Goal: Find specific page/section: Find specific page/section

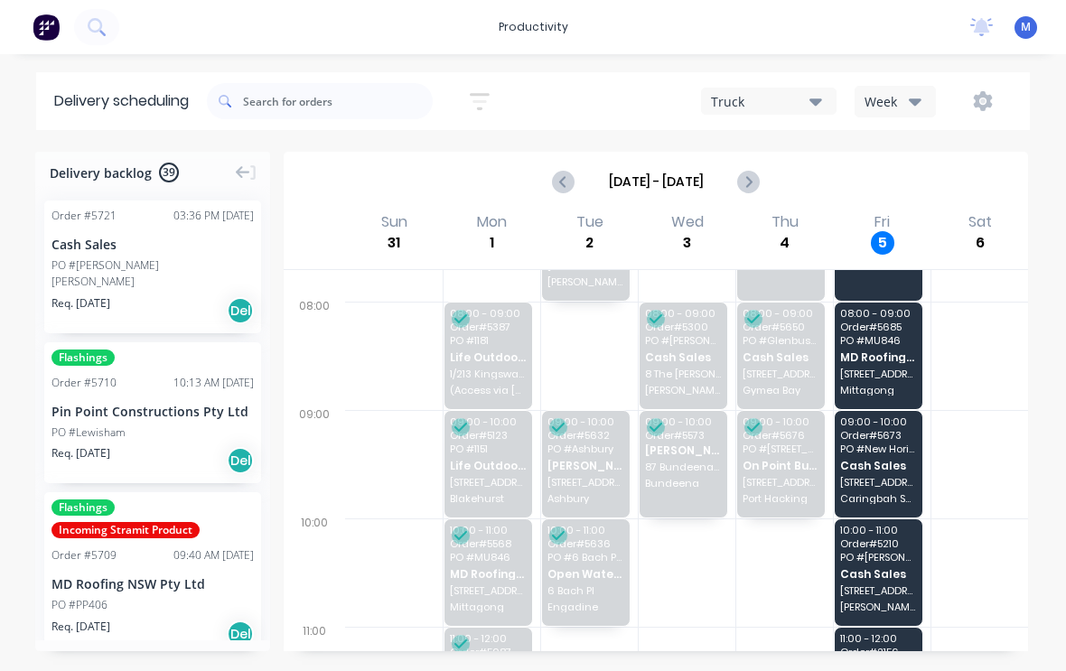
scroll to position [80, 0]
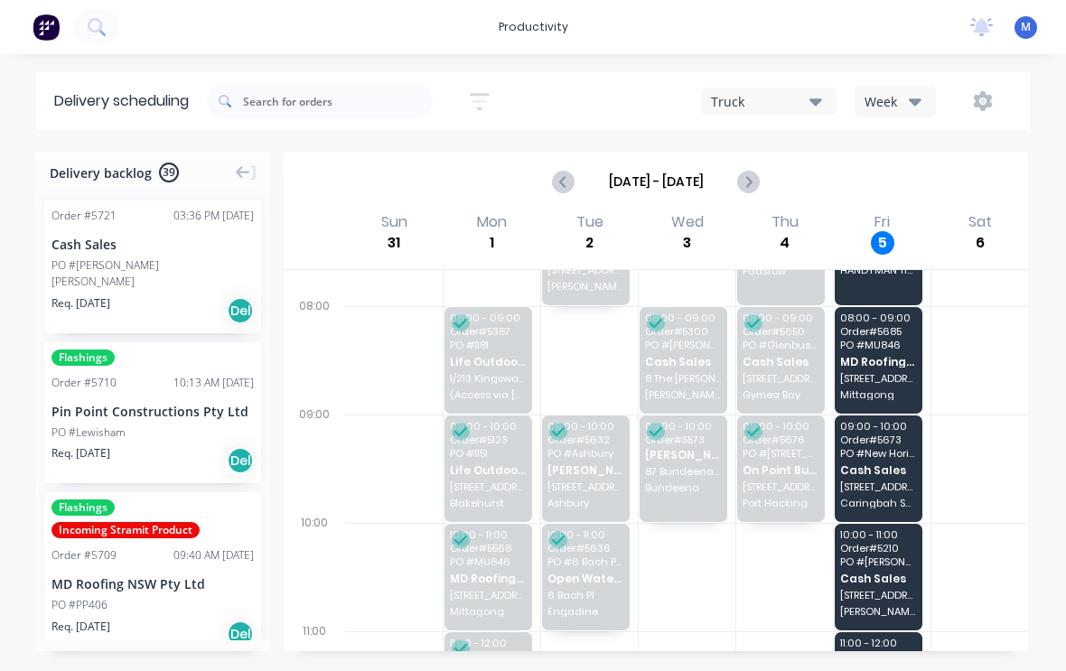
click at [875, 464] on span "Cash Sales" at bounding box center [878, 470] width 77 height 12
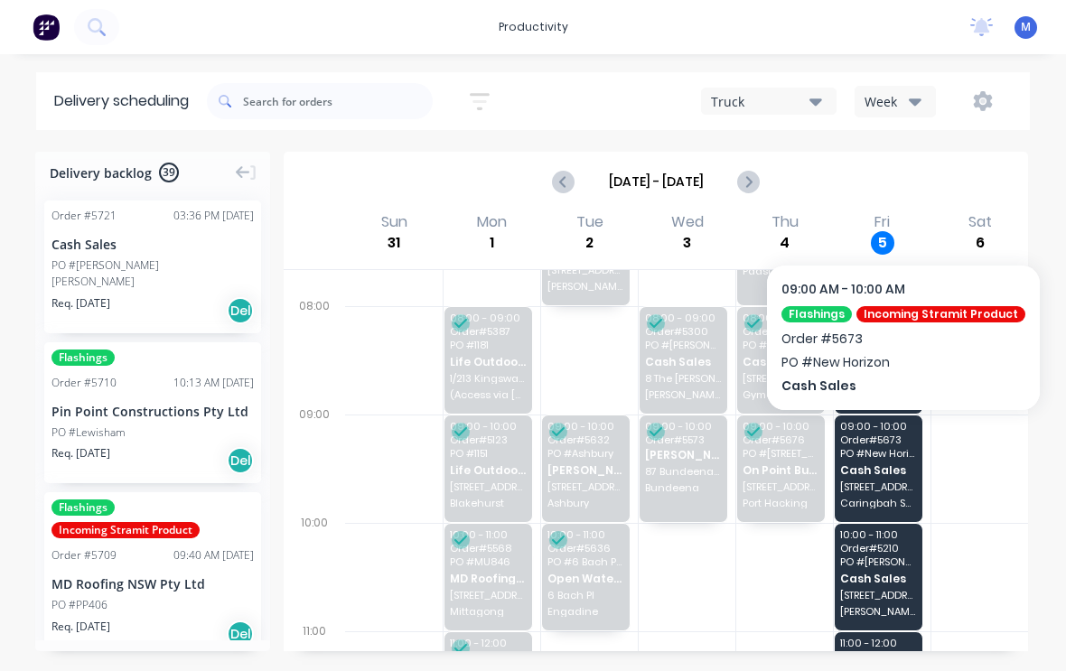
click at [889, 464] on span "Cash Sales" at bounding box center [878, 470] width 77 height 12
click at [882, 464] on span "Cash Sales" at bounding box center [878, 470] width 77 height 12
click at [868, 464] on span "Cash Sales" at bounding box center [878, 470] width 77 height 12
click at [865, 464] on span "Cash Sales" at bounding box center [878, 470] width 77 height 12
click at [883, 464] on span "Cash Sales" at bounding box center [878, 470] width 77 height 12
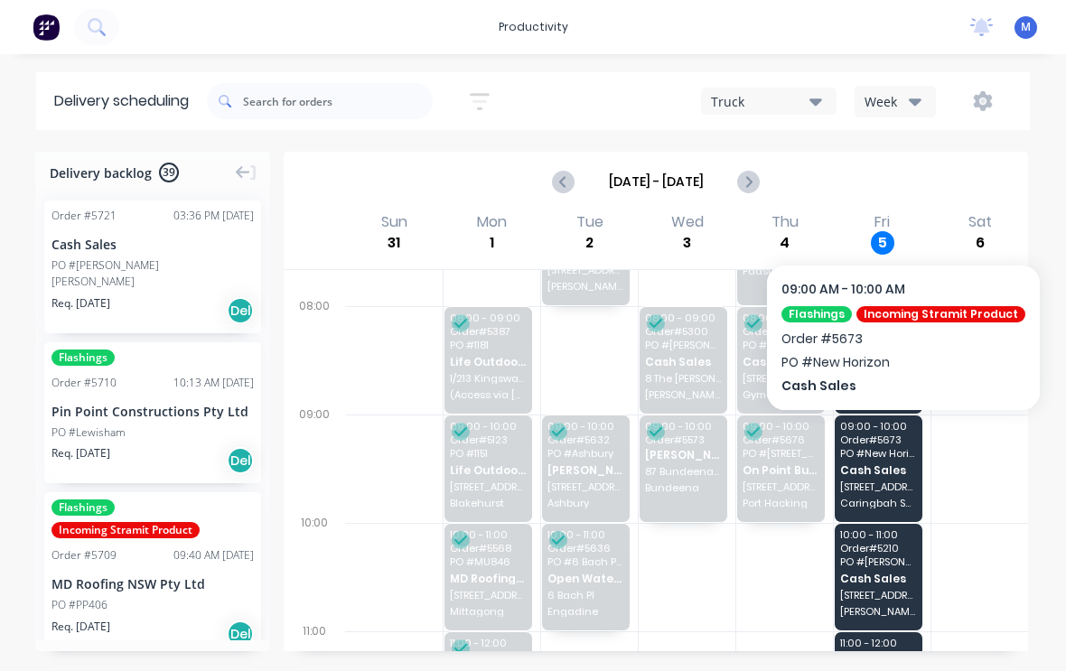
click at [876, 464] on span "Cash Sales" at bounding box center [878, 470] width 77 height 12
click at [875, 464] on span "Cash Sales" at bounding box center [878, 470] width 77 height 12
click at [891, 435] on span "Order # 5673" at bounding box center [878, 440] width 77 height 11
click at [876, 448] on span "PO # New Horizon" at bounding box center [878, 453] width 77 height 11
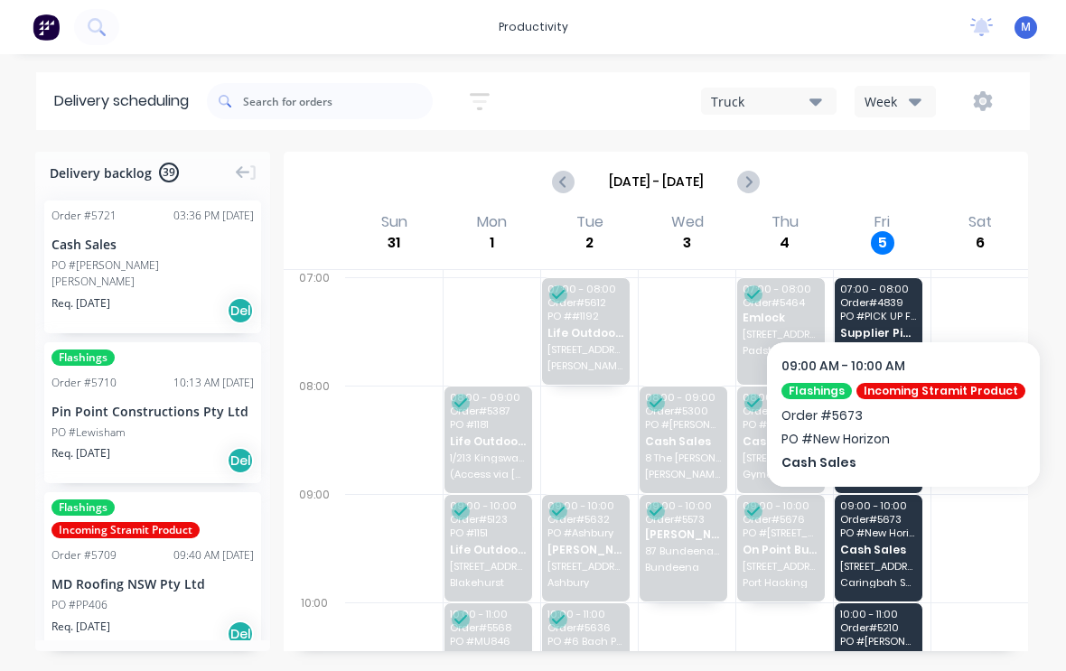
scroll to position [0, 0]
click at [881, 544] on span "Cash Sales" at bounding box center [878, 550] width 77 height 12
click at [969, 503] on div at bounding box center [980, 548] width 97 height 108
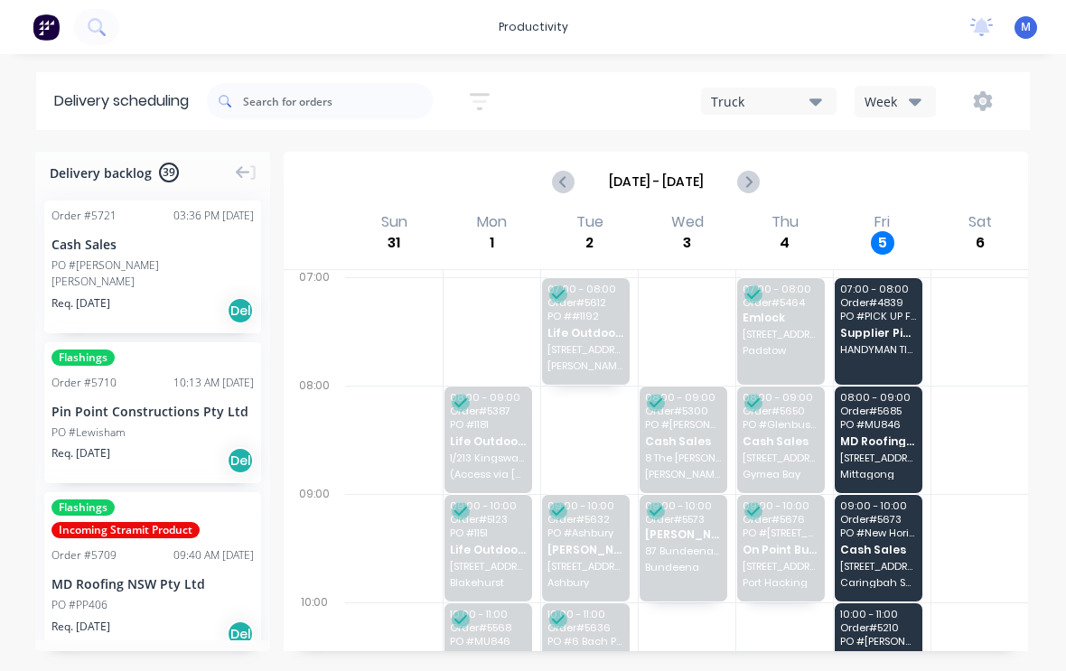
click at [883, 528] on span "PO # New Horizon" at bounding box center [878, 533] width 77 height 11
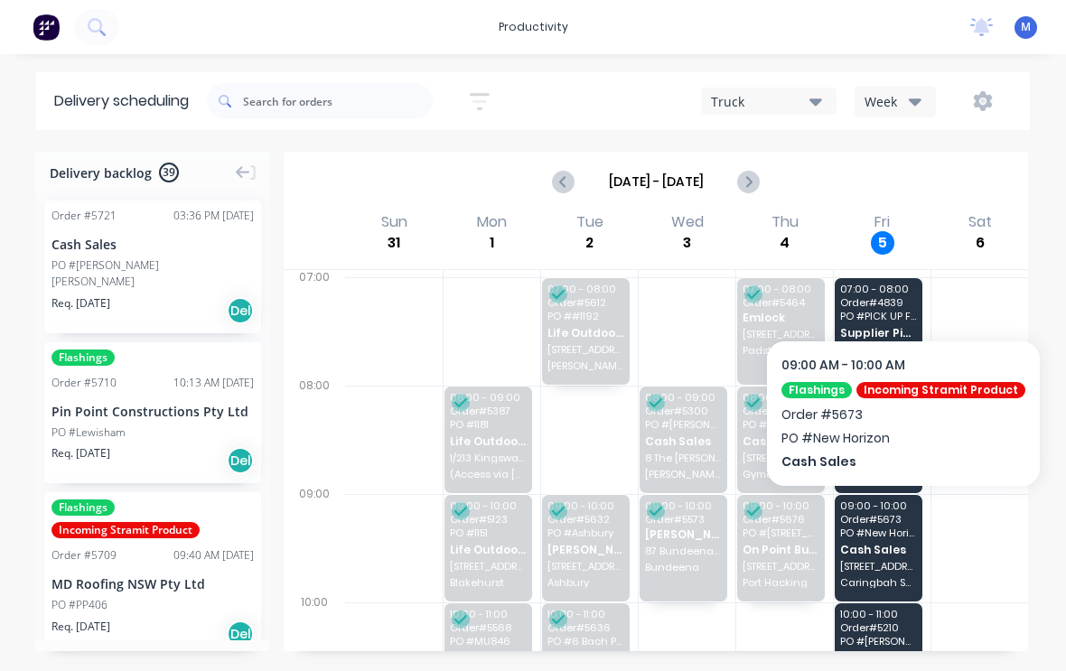
click at [876, 544] on span "Cash Sales" at bounding box center [878, 550] width 77 height 12
click at [865, 528] on span "PO # New Horizon" at bounding box center [878, 533] width 77 height 11
click at [876, 528] on span "PO # New Horizon" at bounding box center [878, 533] width 77 height 11
click at [870, 544] on span "Cash Sales" at bounding box center [878, 550] width 77 height 12
click at [898, 495] on div "09:00 - 10:00 Order # 5673 PO # New Horizon Cash Sales [STREET_ADDRESS]" at bounding box center [879, 548] width 88 height 107
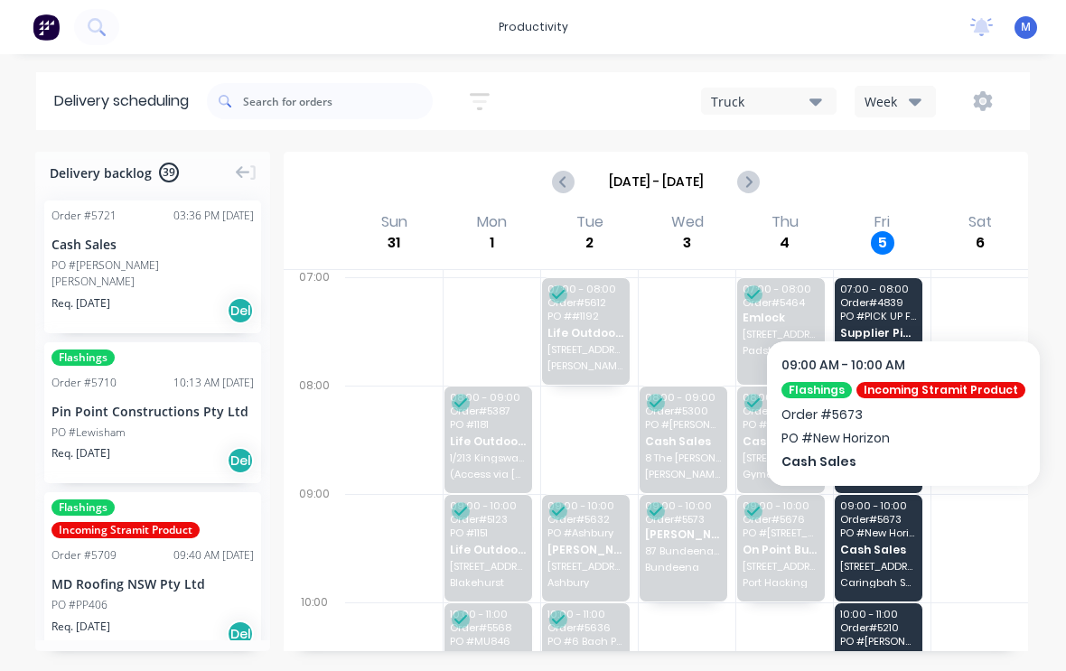
click at [897, 495] on div "09:00 - 10:00 Order # 5673 PO # New Horizon Cash Sales [STREET_ADDRESS]" at bounding box center [879, 548] width 88 height 107
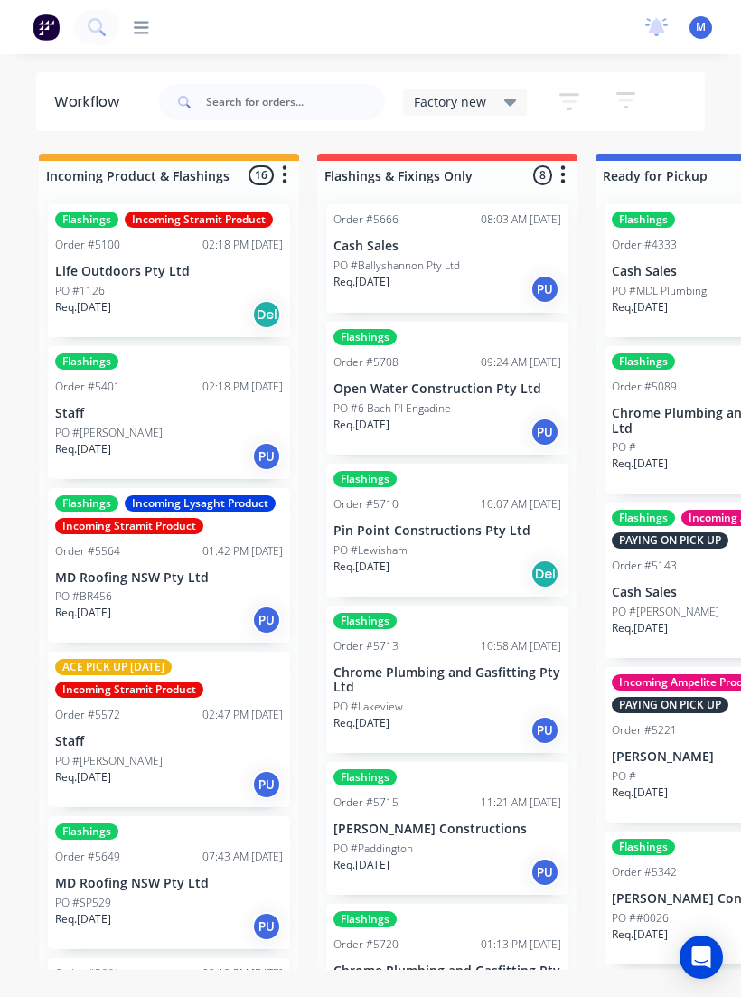
click at [144, 29] on icon at bounding box center [141, 27] width 15 height 17
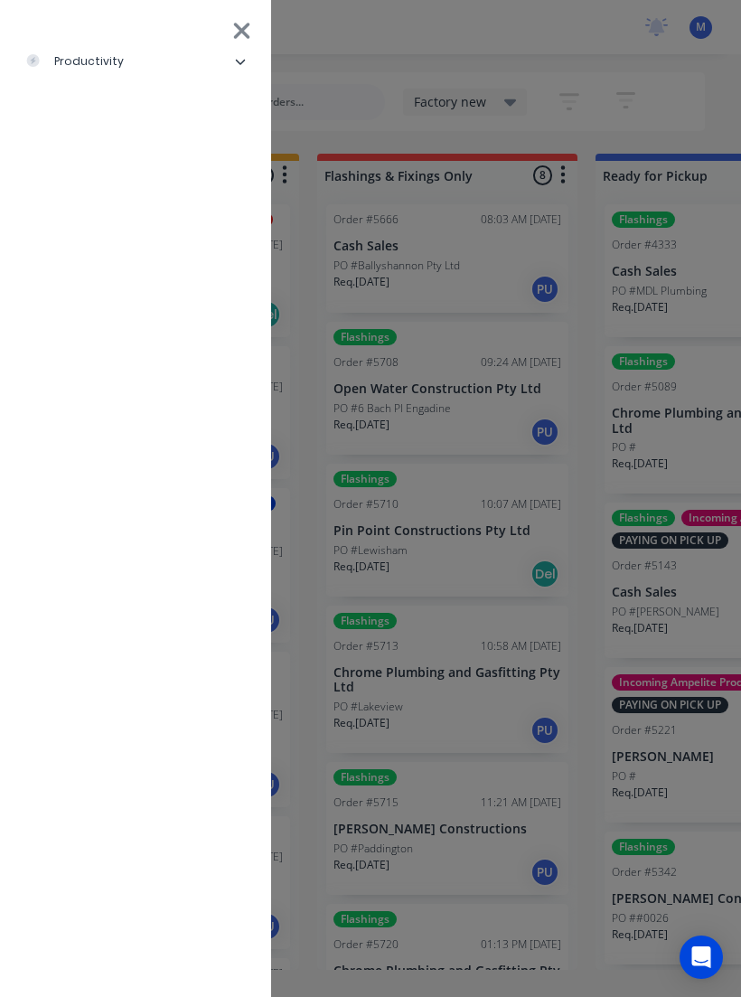
click at [93, 64] on div "productivity" at bounding box center [74, 61] width 98 height 16
click at [98, 198] on div "Delivery Scheduling" at bounding box center [111, 197] width 142 height 16
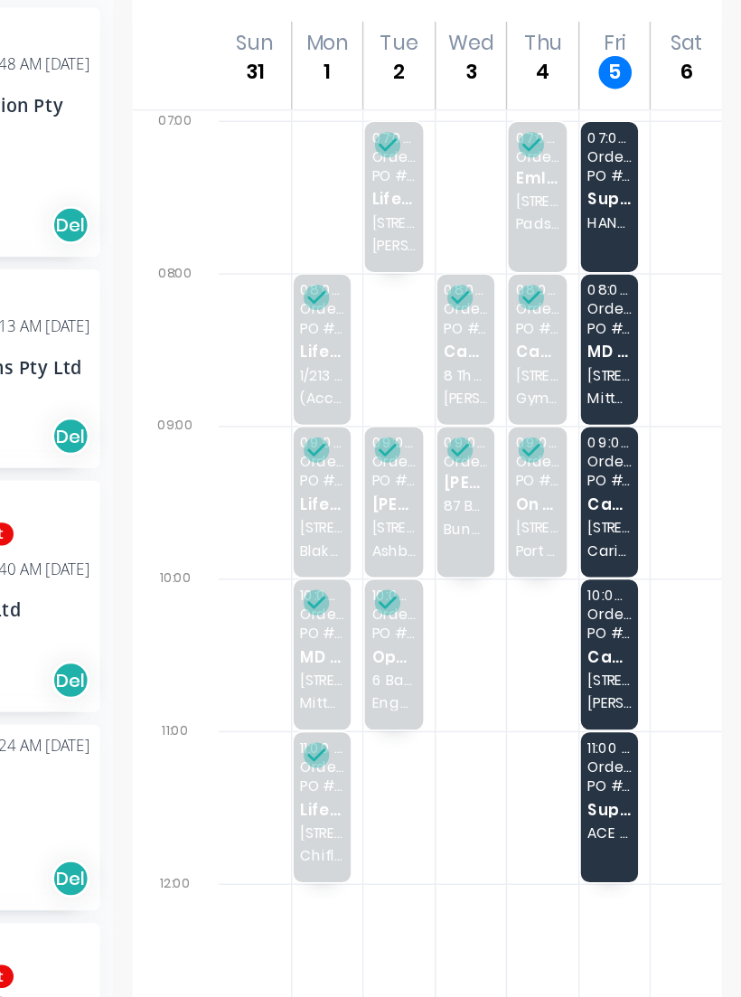
click at [607, 548] on span "Cash Sales" at bounding box center [622, 554] width 31 height 12
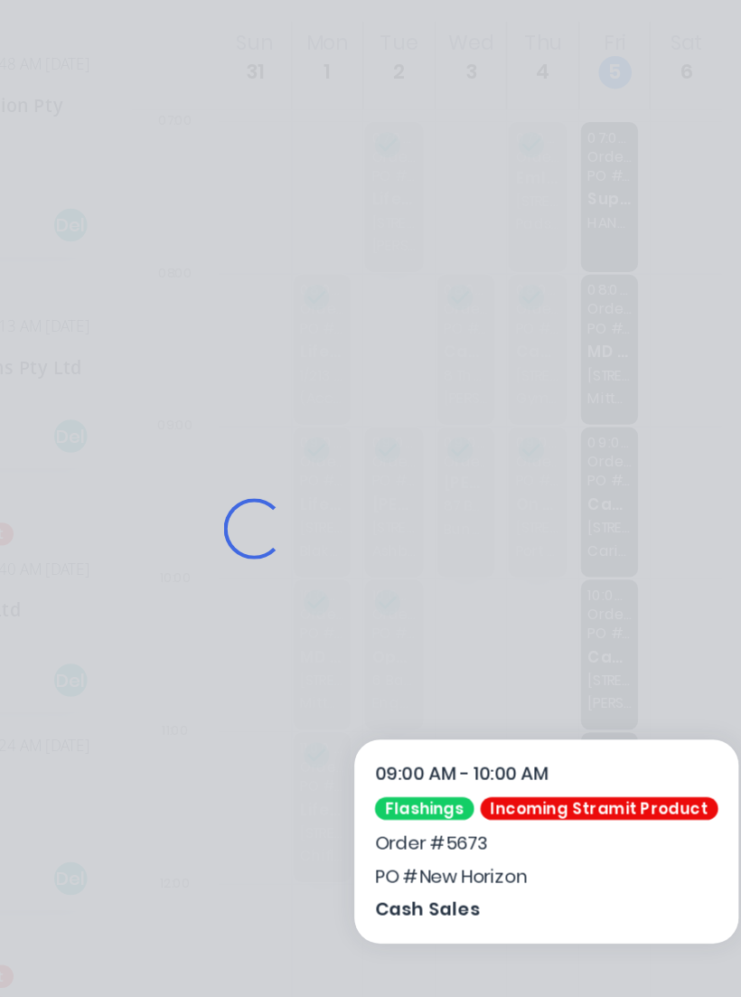
click at [435, 370] on div "Loading..." at bounding box center [370, 570] width 705 height 997
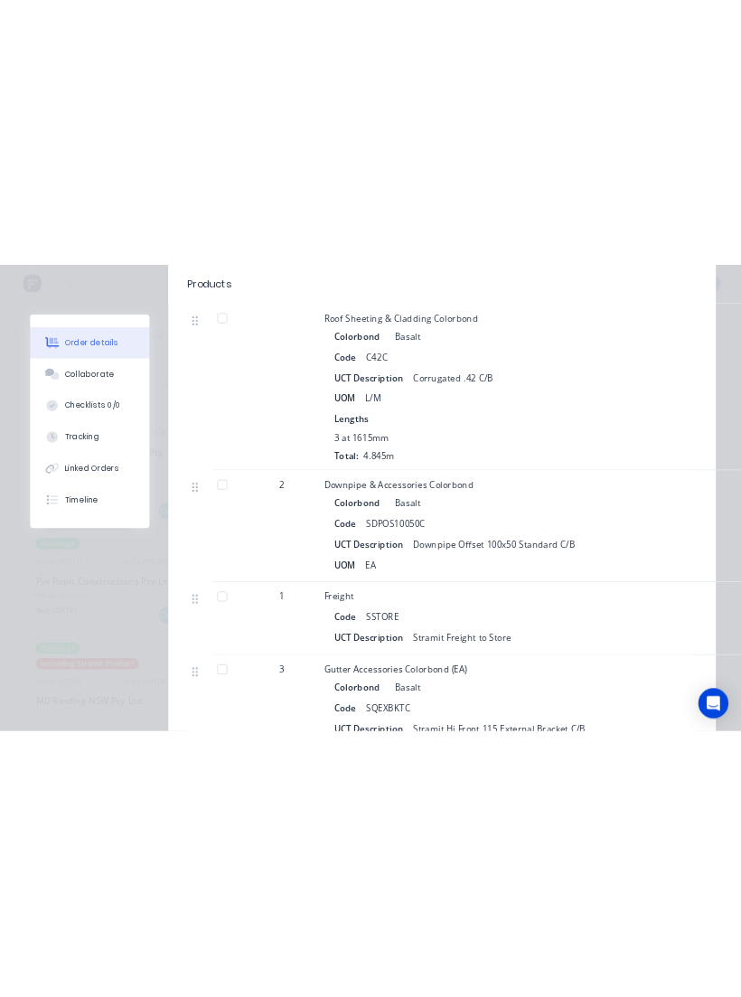
scroll to position [24, 0]
